Goal: Use online tool/utility

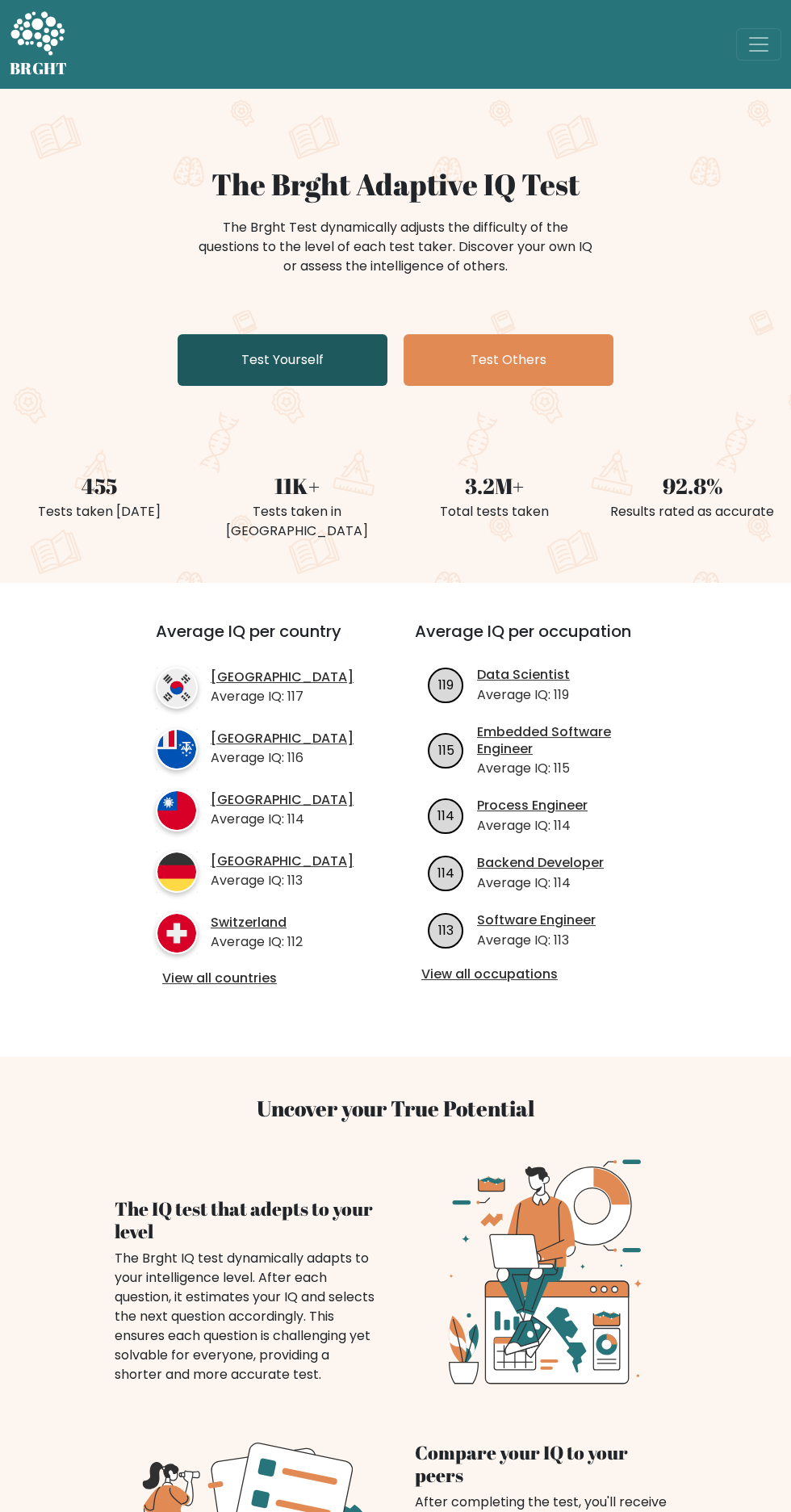
click at [220, 363] on link "Test Yourself" at bounding box center [283, 361] width 210 height 52
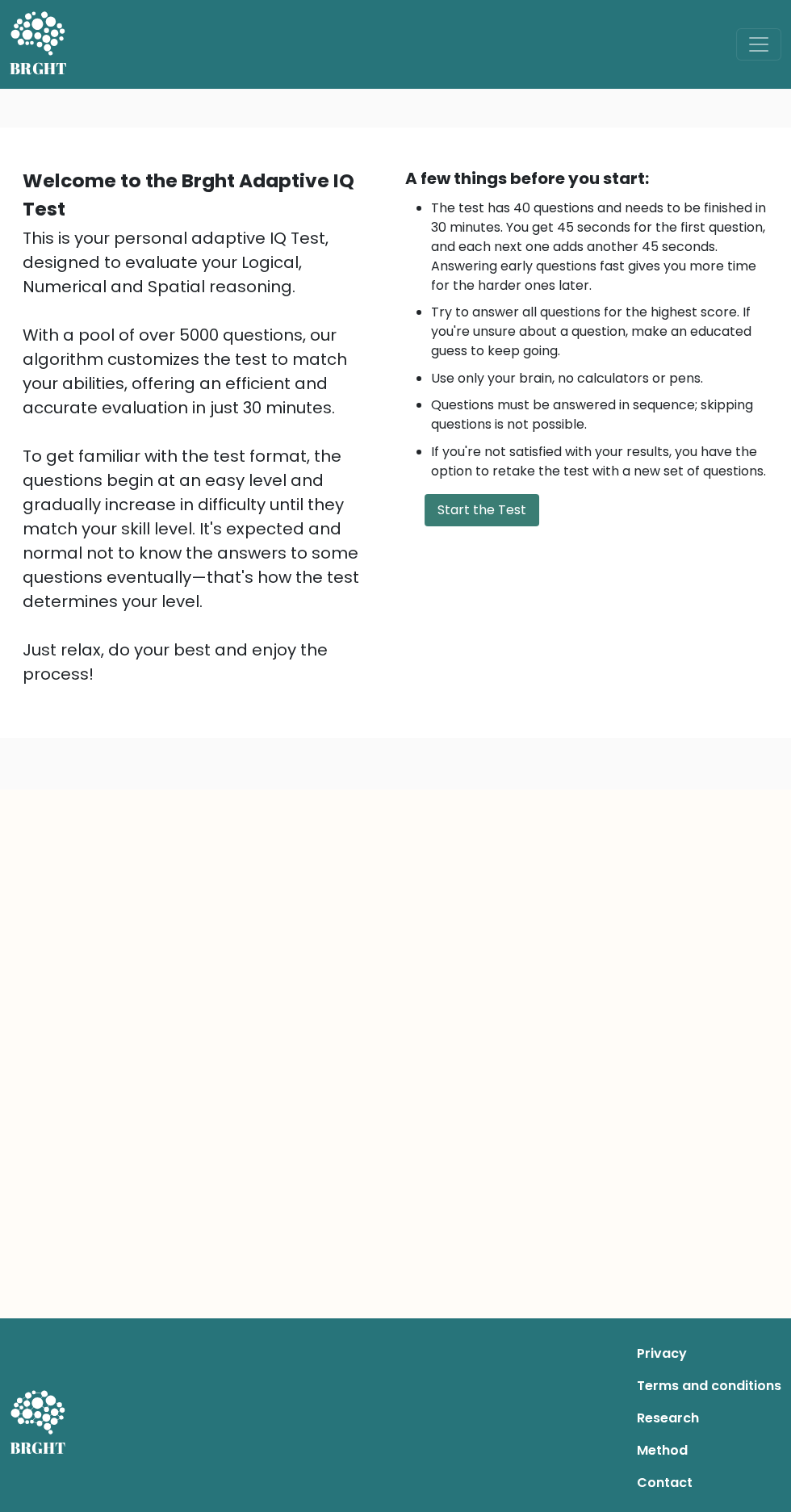
click at [449, 513] on button "Start the Test" at bounding box center [482, 511] width 115 height 32
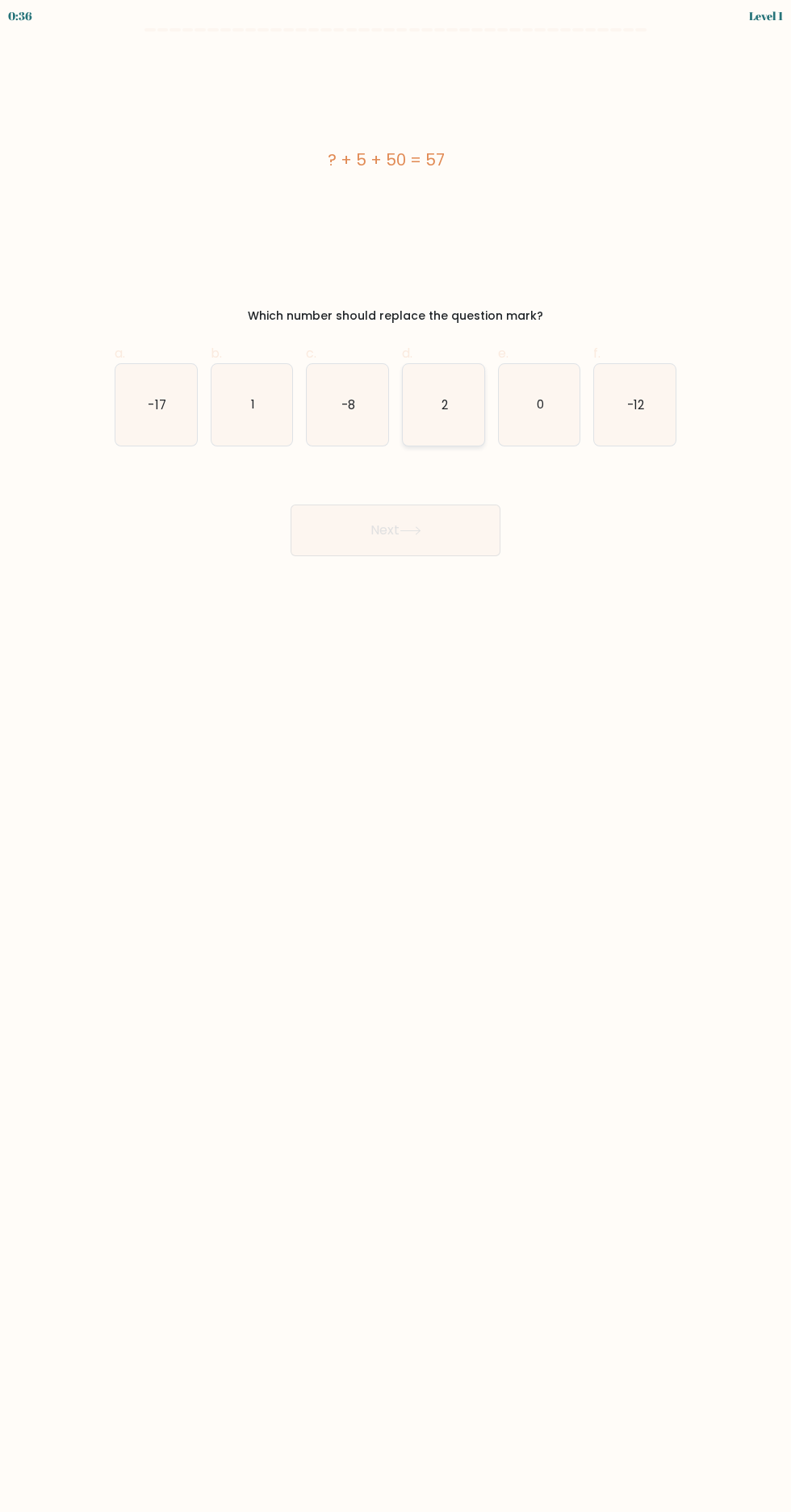
click at [421, 404] on icon "2" at bounding box center [443, 404] width 81 height 81
click at [396, 757] on input "d. 2" at bounding box center [396, 762] width 1 height 11
radio input "true"
click at [343, 535] on button "Next" at bounding box center [396, 530] width 210 height 52
